Goal: Find specific page/section: Find specific page/section

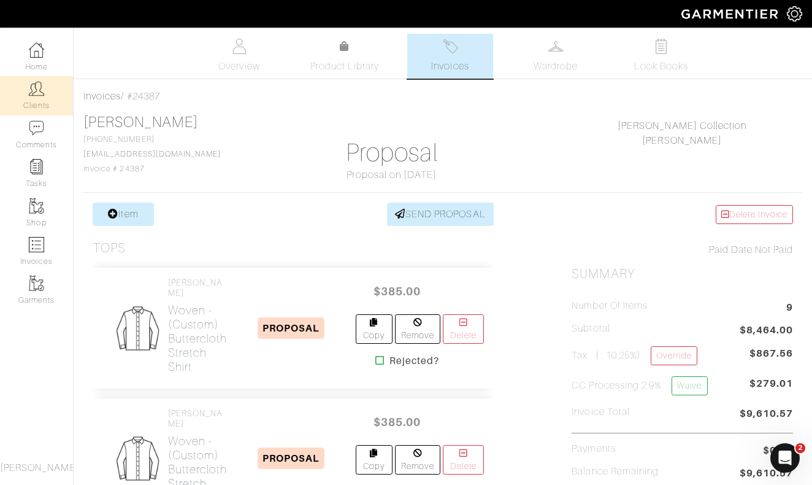
click at [42, 93] on img at bounding box center [36, 88] width 15 height 15
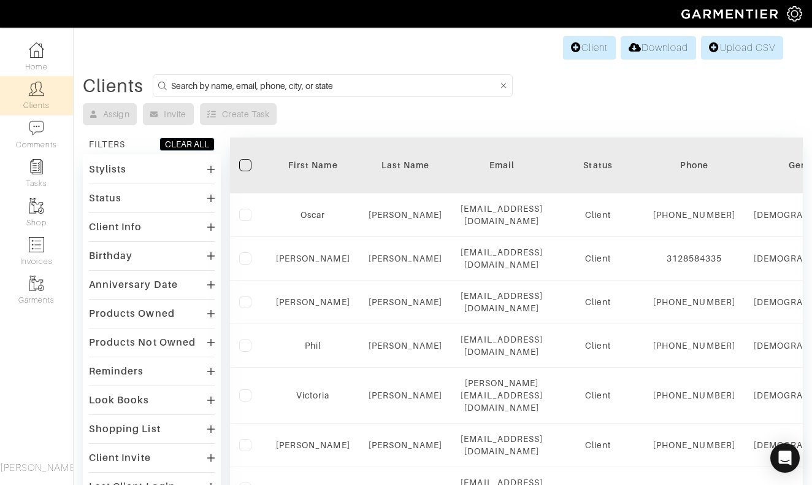
click at [386, 91] on input at bounding box center [334, 85] width 327 height 15
type input "micahel"
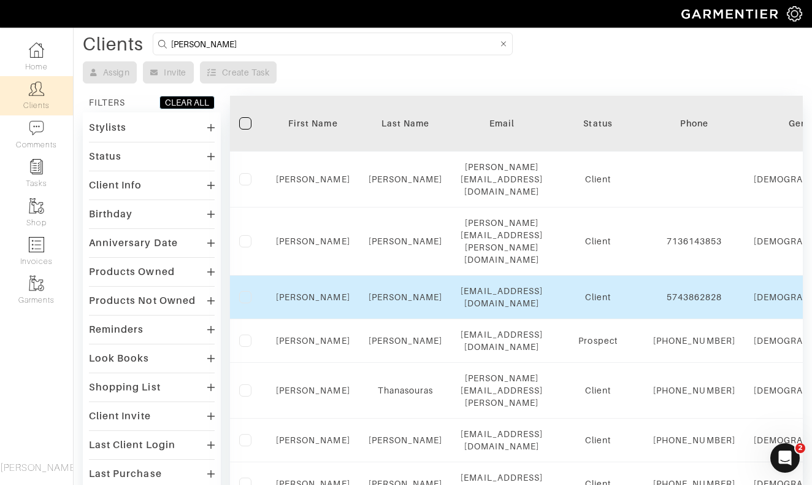
scroll to position [48, 0]
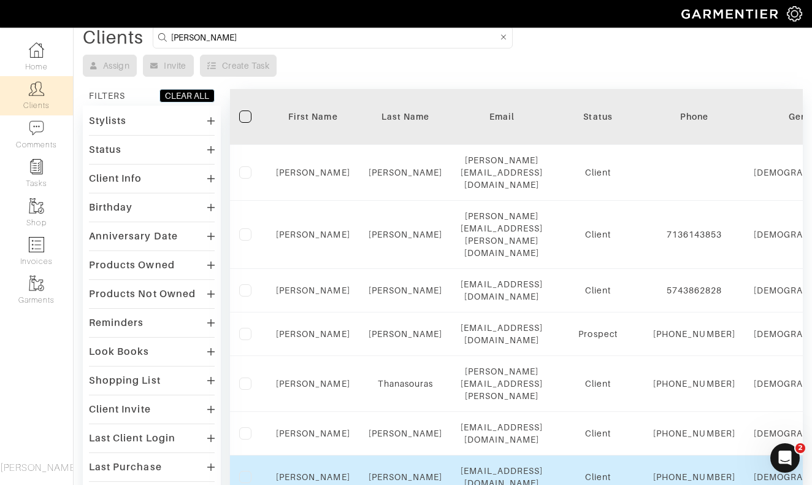
click at [315, 455] on td "Michael" at bounding box center [313, 477] width 93 height 44
click at [313, 472] on link "Michael" at bounding box center [313, 477] width 74 height 10
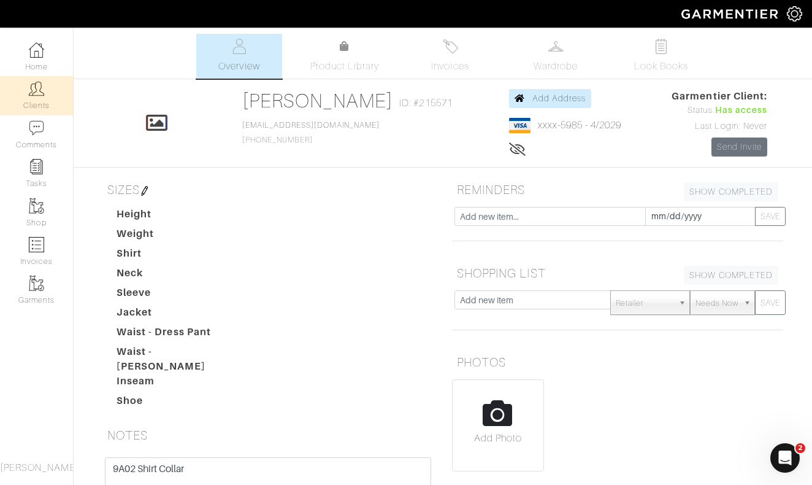
click at [36, 88] on img at bounding box center [36, 88] width 15 height 15
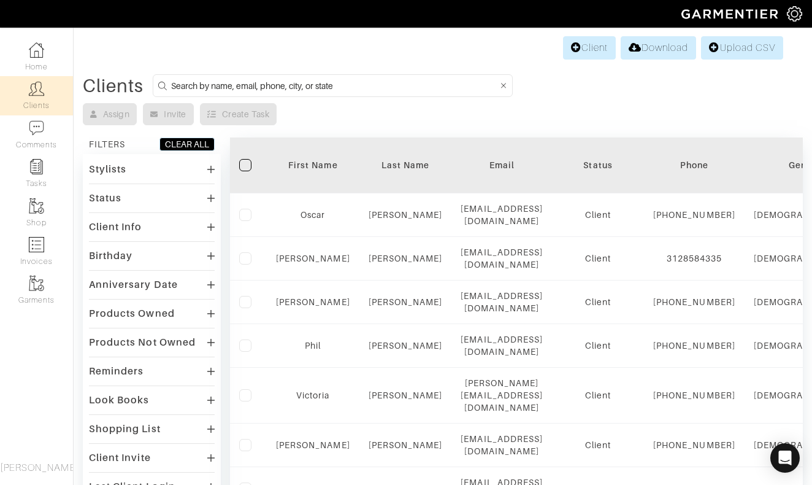
click at [327, 85] on input at bounding box center [334, 85] width 327 height 15
click at [322, 88] on input at bounding box center [334, 85] width 327 height 15
type input "peneff"
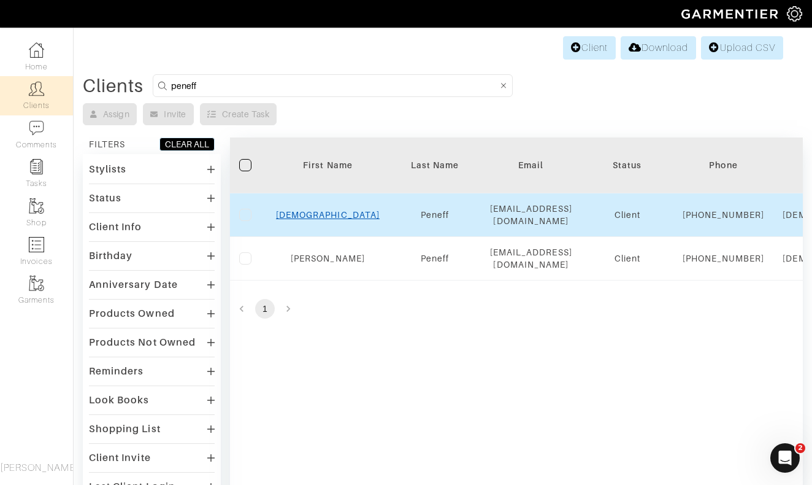
click at [322, 218] on link "[DEMOGRAPHIC_DATA]" at bounding box center [328, 215] width 104 height 10
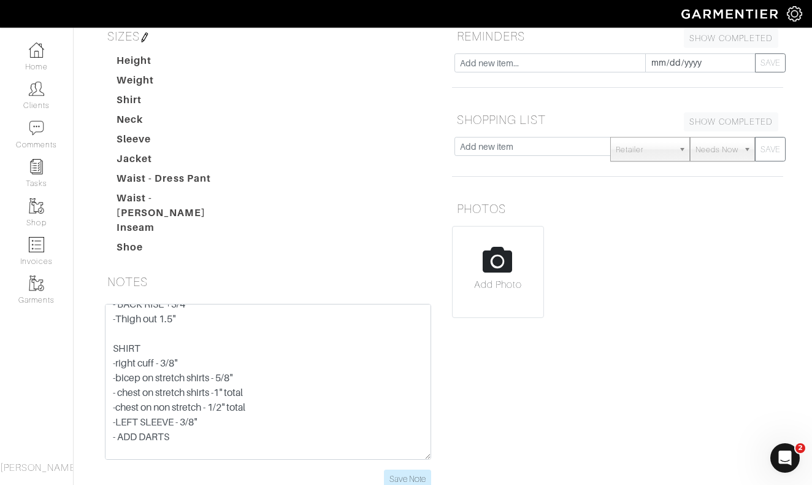
scroll to position [85, 0]
